Goal: Check status

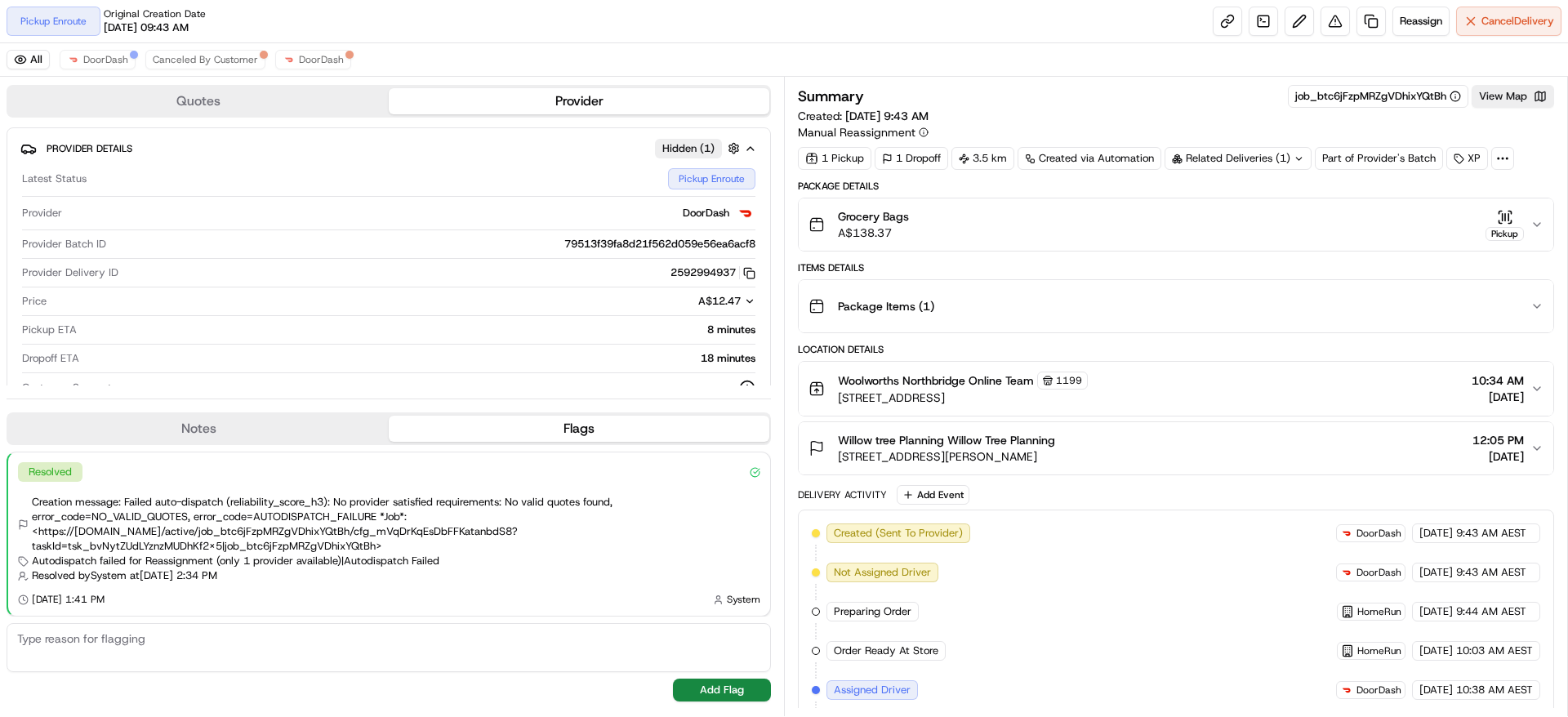
click at [1239, 137] on div "Summary job_btc6jFzpMRZgVDhixYQtBh View Map Created: 18/08/2025 9:43 AM Manual …" at bounding box center [1176, 113] width 756 height 56
click at [1235, 158] on div "Related Deliveries (1)" at bounding box center [1237, 158] width 147 height 23
click at [1268, 228] on span "265333156" at bounding box center [1271, 224] width 59 height 15
